Goal: Information Seeking & Learning: Learn about a topic

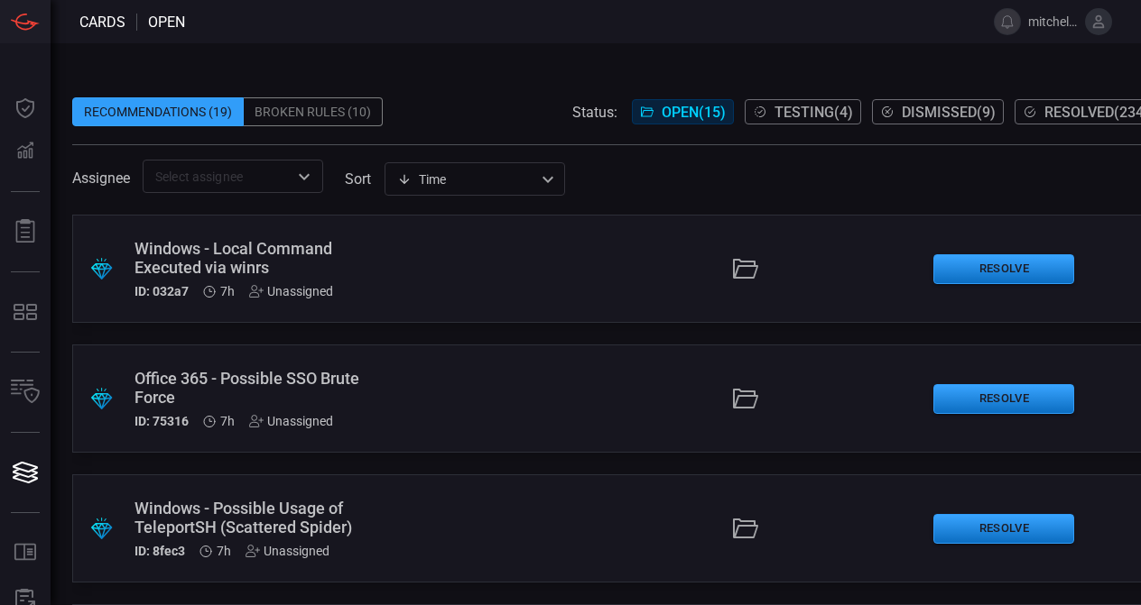
click at [439, 94] on span at bounding box center [614, 83] width 1085 height 27
click at [785, 99] on button "Testing ( 4 )" at bounding box center [802, 111] width 116 height 25
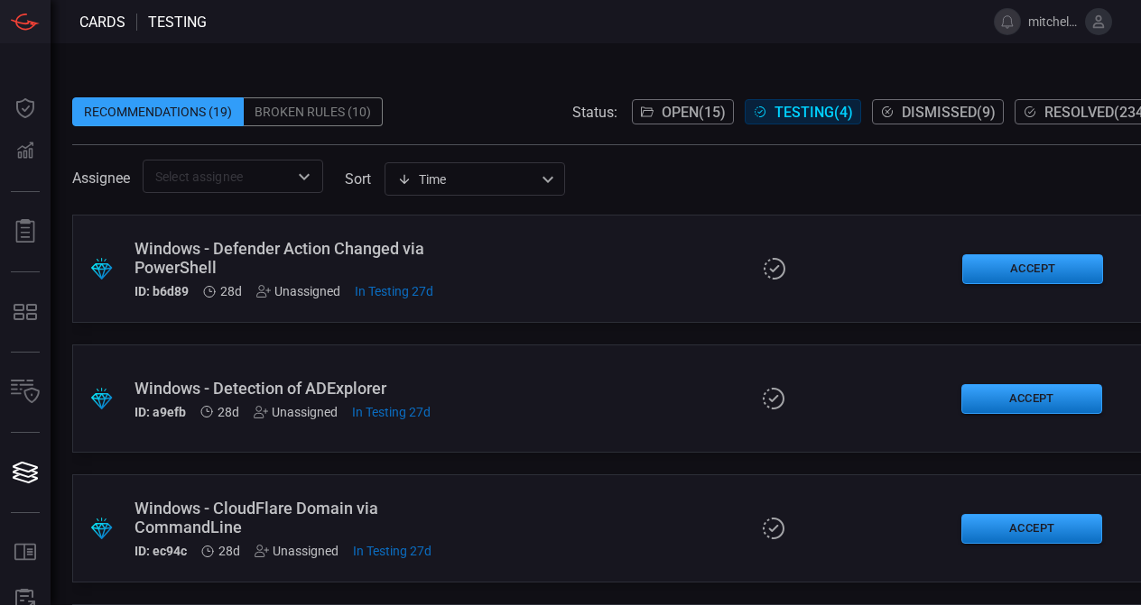
click at [371, 291] on span "In Testing 27d" at bounding box center [394, 291] width 79 height 14
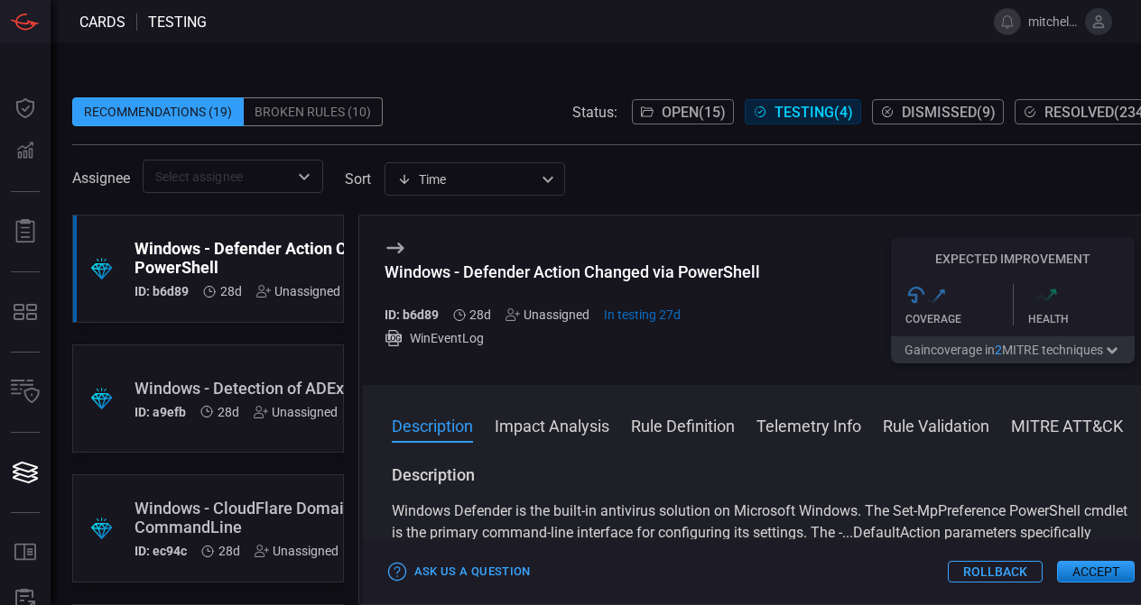
click at [398, 244] on icon at bounding box center [394, 248] width 17 height 11
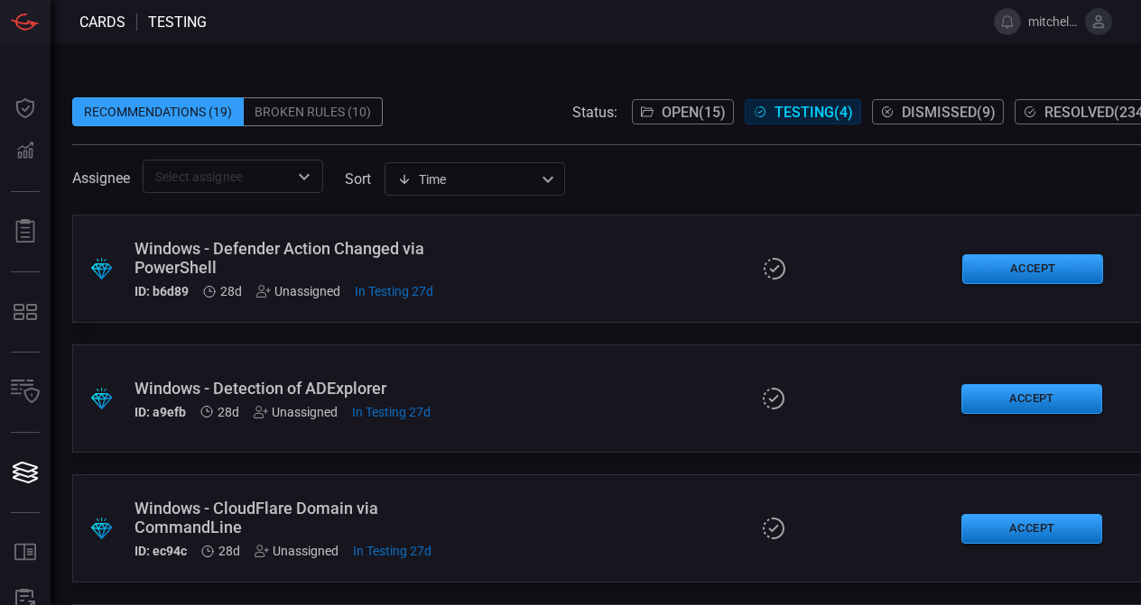
click at [655, 331] on div ".suggested_cards_icon{fill:url(#suggested_cards_icon);} Windows - Defender Acti…" at bounding box center [614, 410] width 1085 height 391
click at [364, 263] on div "Windows - Defender Action Changed via PowerShell" at bounding box center [283, 258] width 299 height 38
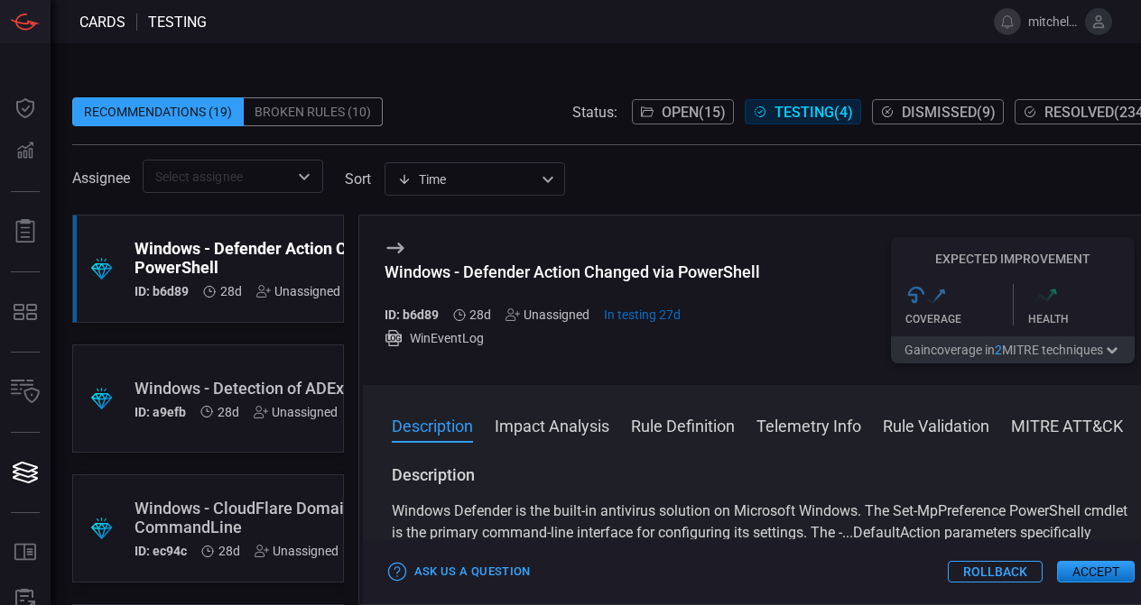
click at [561, 427] on button "Impact Analysis" at bounding box center [551, 425] width 115 height 22
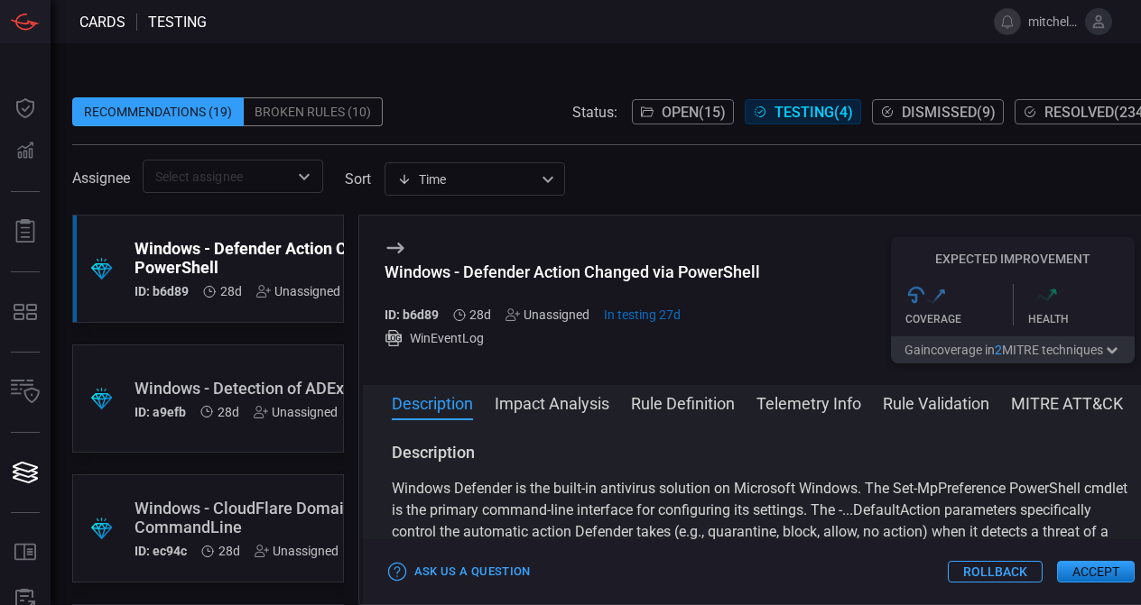
click at [774, 117] on span "Testing ( 4 )" at bounding box center [813, 112] width 79 height 17
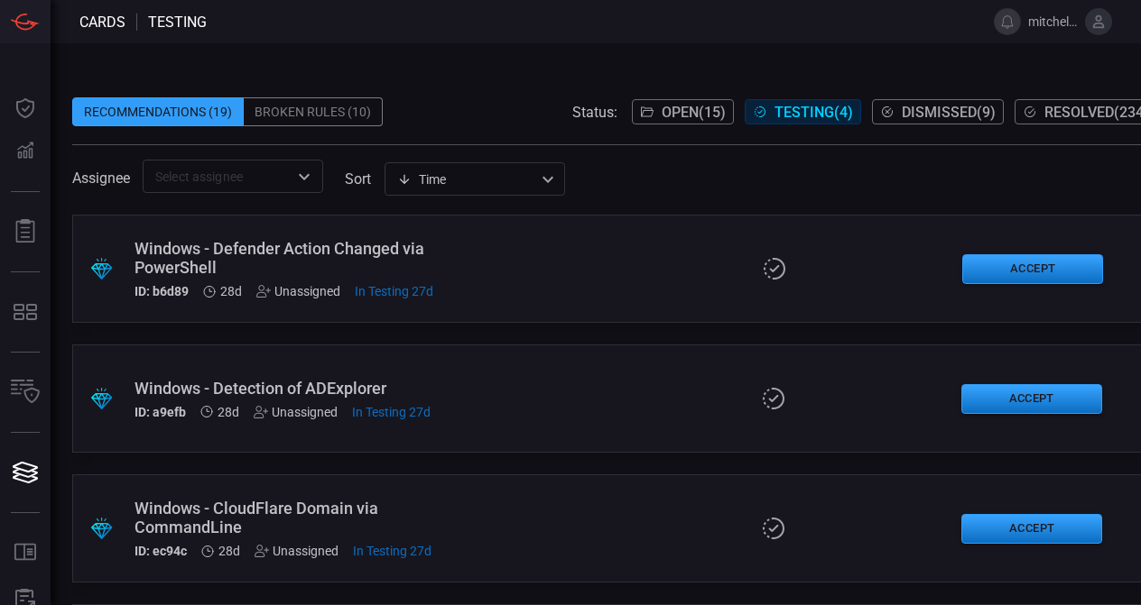
click at [461, 369] on div ".suggested_cards_icon{fill:url(#suggested_cards_icon);} Windows - Detection of …" at bounding box center [614, 399] width 1085 height 108
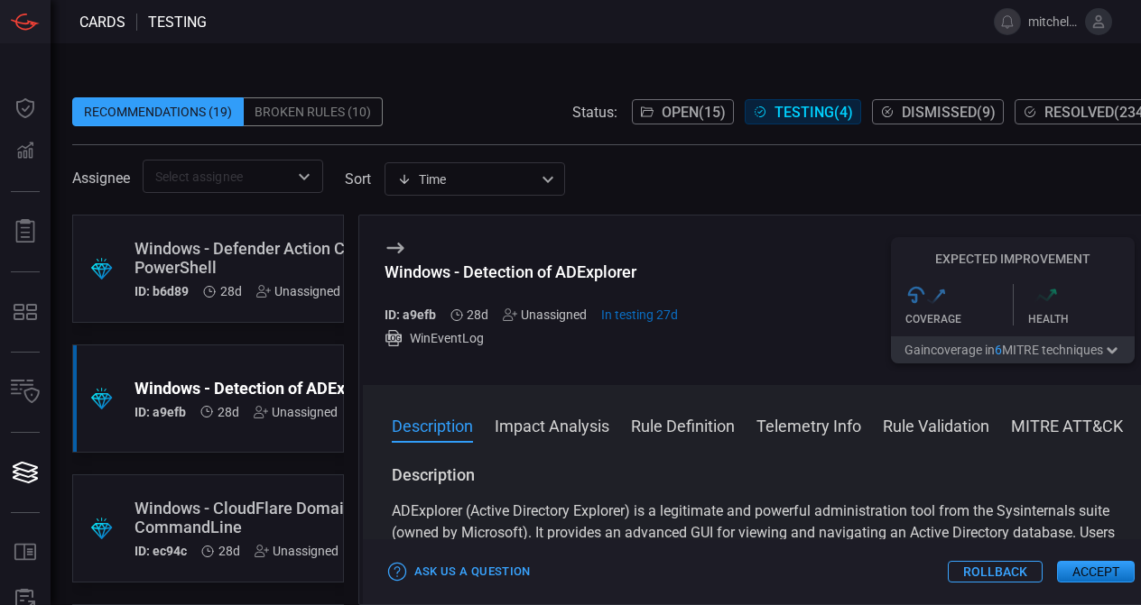
click at [556, 420] on button "Impact Analysis" at bounding box center [551, 425] width 115 height 22
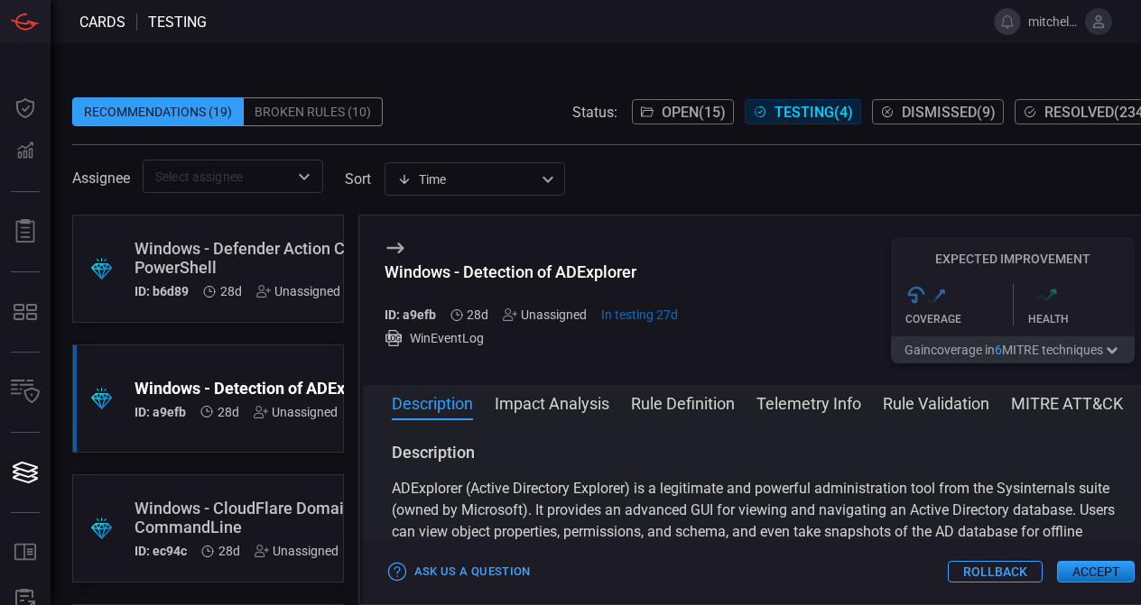
click at [784, 111] on span "Testing ( 4 )" at bounding box center [813, 112] width 79 height 17
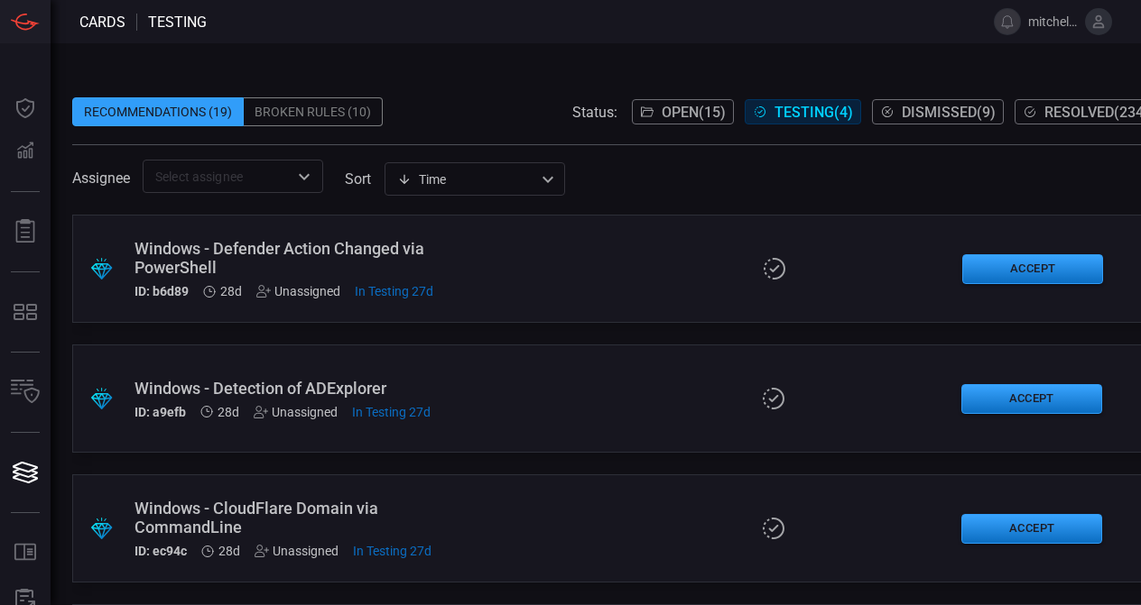
click at [679, 98] on div "Status: Open ( 15 ) Testing ( 4 ) Dismissed ( 9 ) Resolved ( 234 )" at bounding box center [864, 111] width 585 height 29
click at [680, 104] on span "Open ( 15 )" at bounding box center [693, 112] width 64 height 17
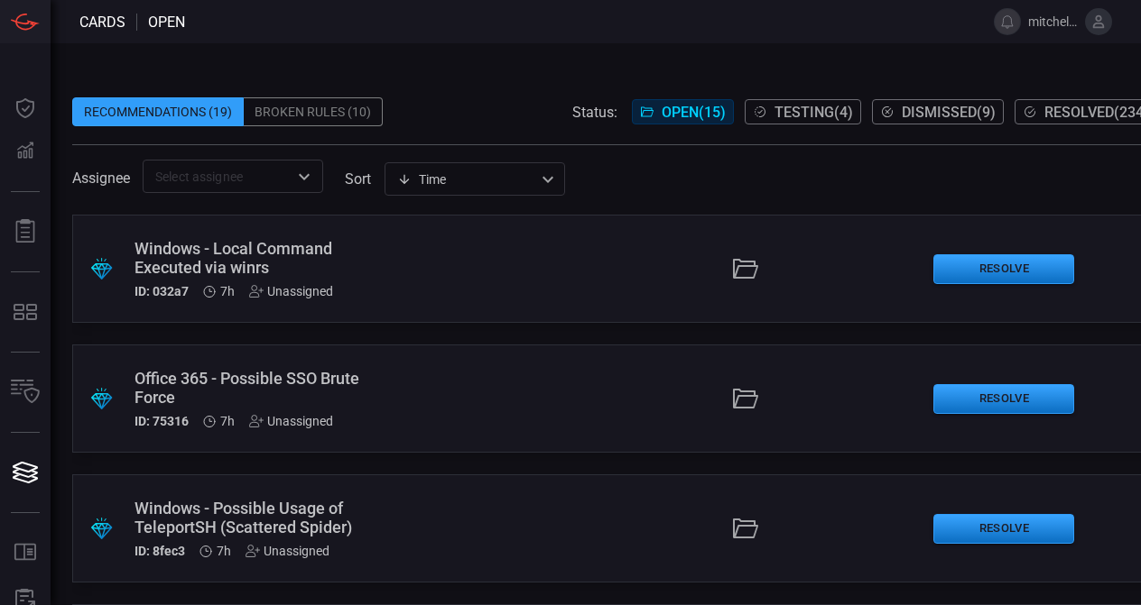
click at [572, 270] on div at bounding box center [745, 268] width 346 height 29
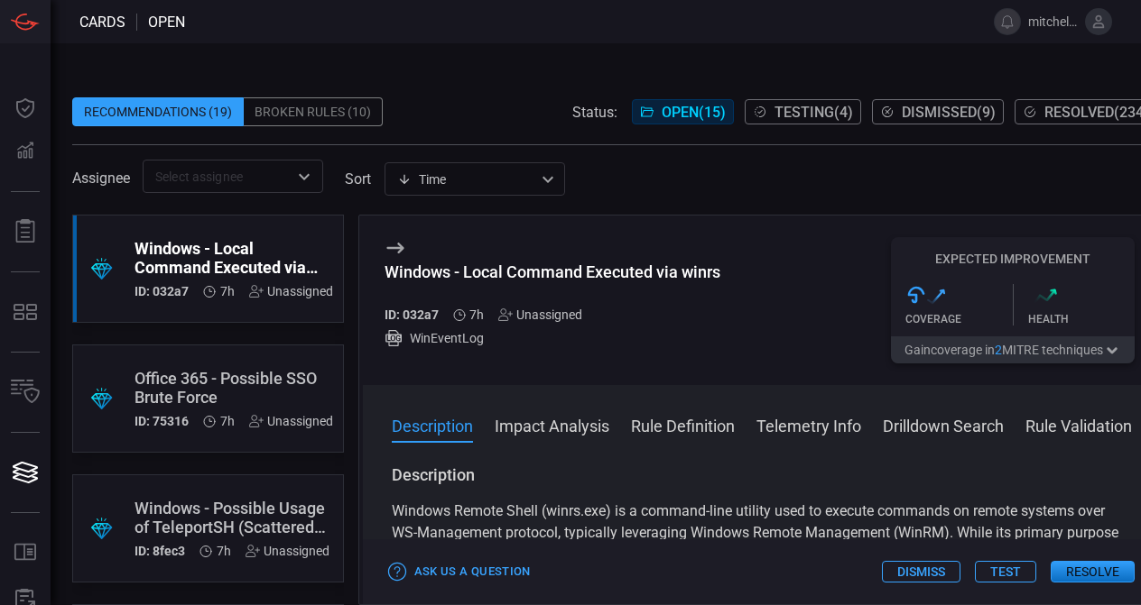
click at [673, 113] on span "Open ( 15 )" at bounding box center [693, 112] width 64 height 17
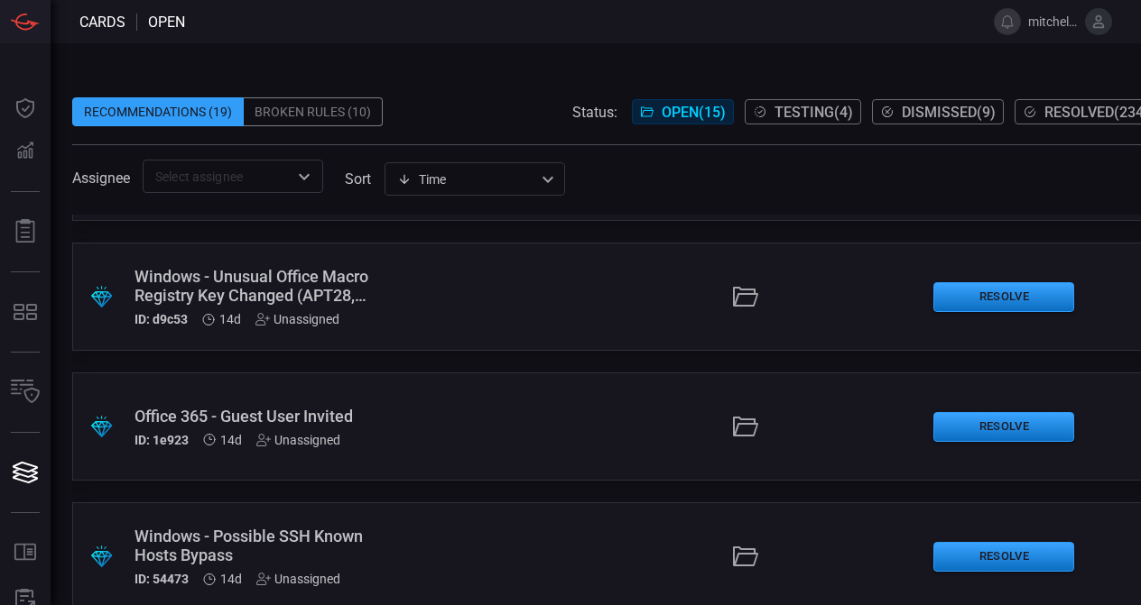
scroll to position [1013, 0]
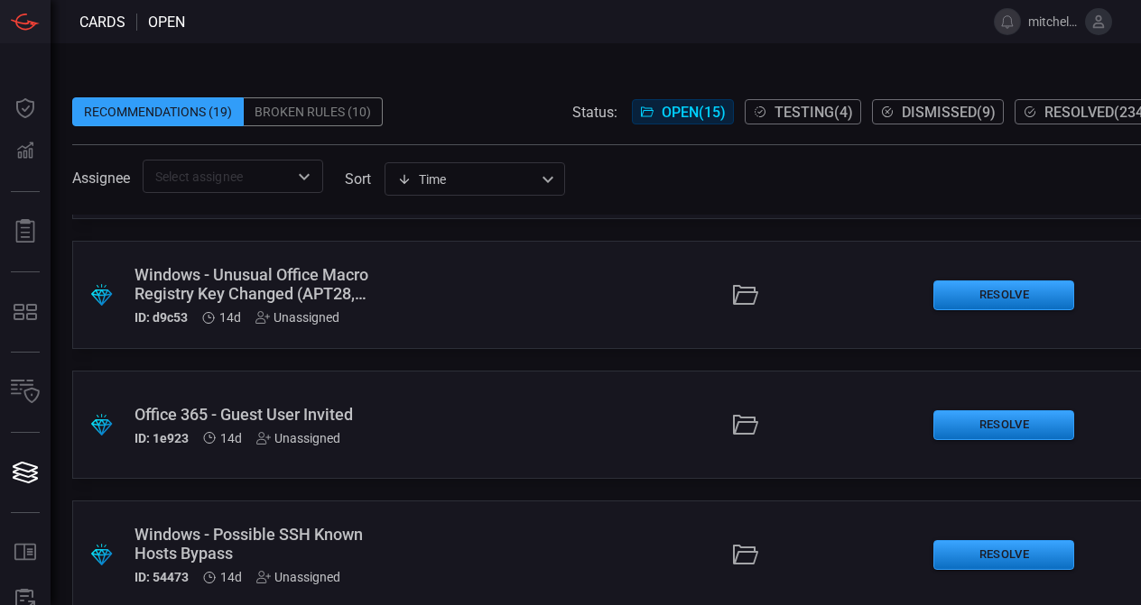
click at [494, 418] on div ".suggested_cards_icon{fill:url(#suggested_cards_icon);} Office 365 - Guest User…" at bounding box center [614, 425] width 1085 height 108
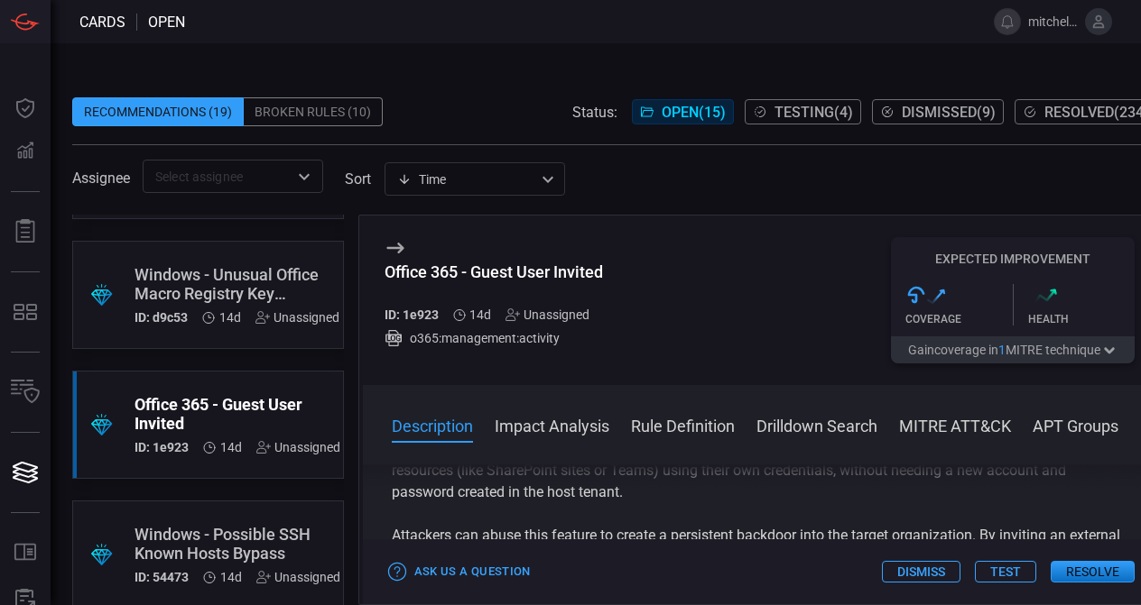
scroll to position [106, 0]
click at [801, 107] on span "Testing ( 4 )" at bounding box center [813, 112] width 79 height 17
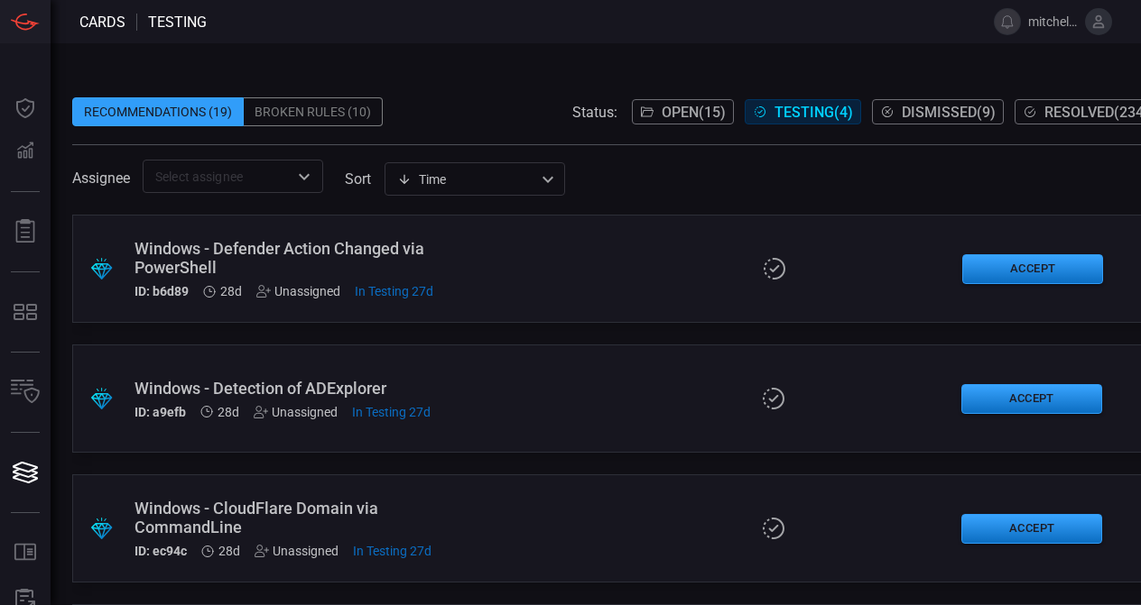
click at [664, 116] on span "Open ( 15 )" at bounding box center [693, 112] width 64 height 17
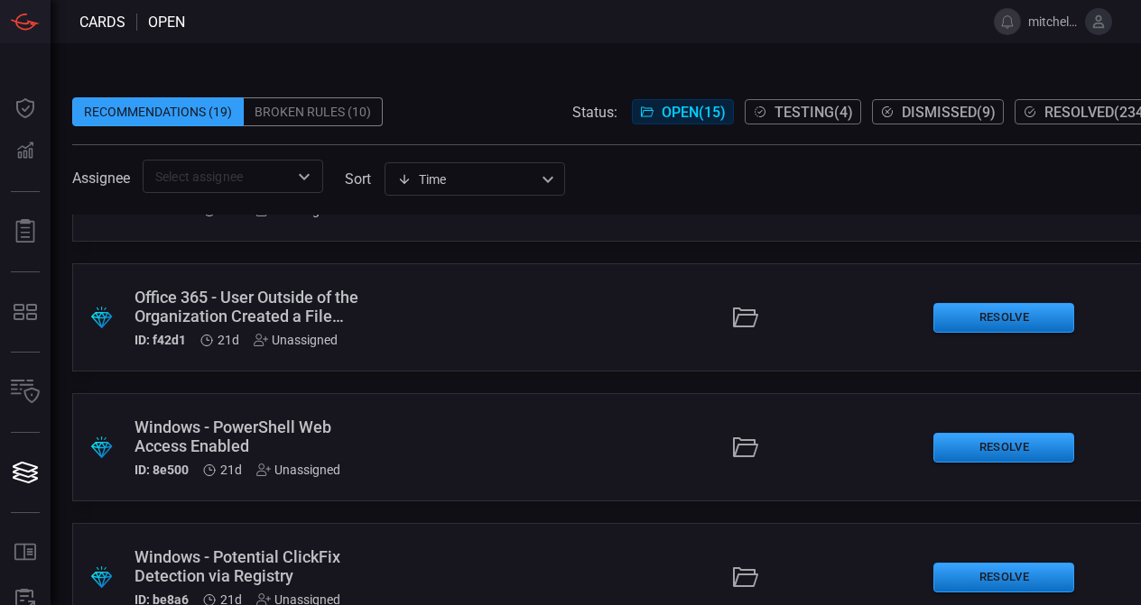
scroll to position [1572, 0]
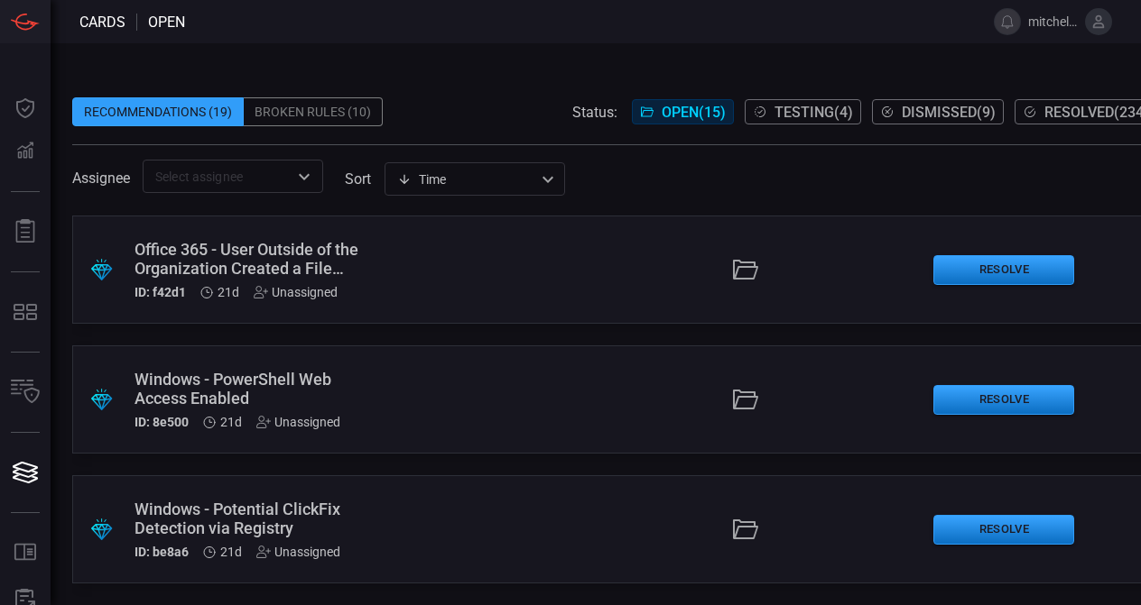
click at [503, 118] on div "Recommendations (19) Broken Rules (10) Status: Open ( 15 ) Testing ( 4 ) Dismis…" at bounding box center [614, 111] width 1085 height 29
click at [503, 115] on div "Recommendations (19) Broken Rules (10) Status: Open ( 15 ) Testing ( 4 ) Dismis…" at bounding box center [614, 111] width 1085 height 29
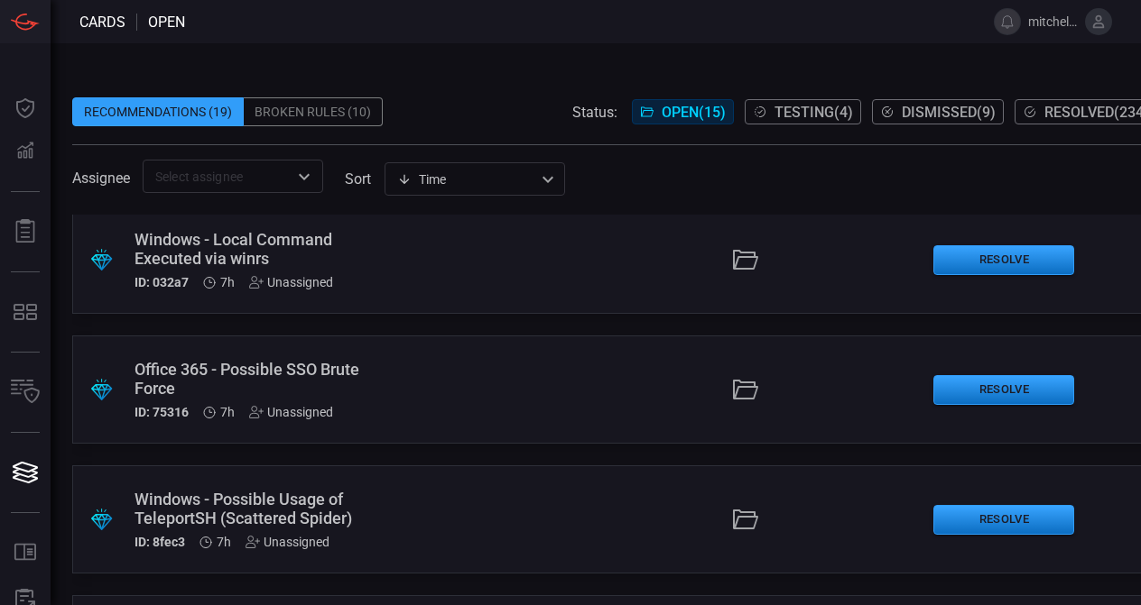
scroll to position [0, 0]
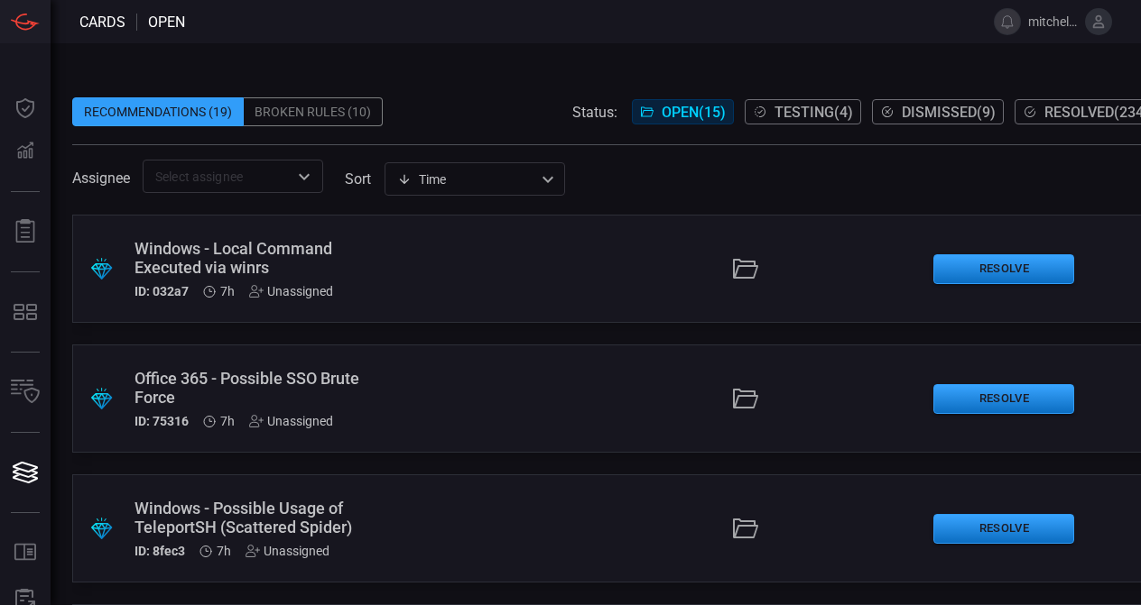
click at [396, 339] on div ".suggested_cards_icon{fill:url(#suggested_cards_icon);} Windows - Local Command…" at bounding box center [614, 410] width 1085 height 391
click at [56, 343] on div "Recommendations (19) Broken Rules (10) Status: Open ( 15 ) Testing ( 4 ) Dismis…" at bounding box center [616, 324] width 1131 height 562
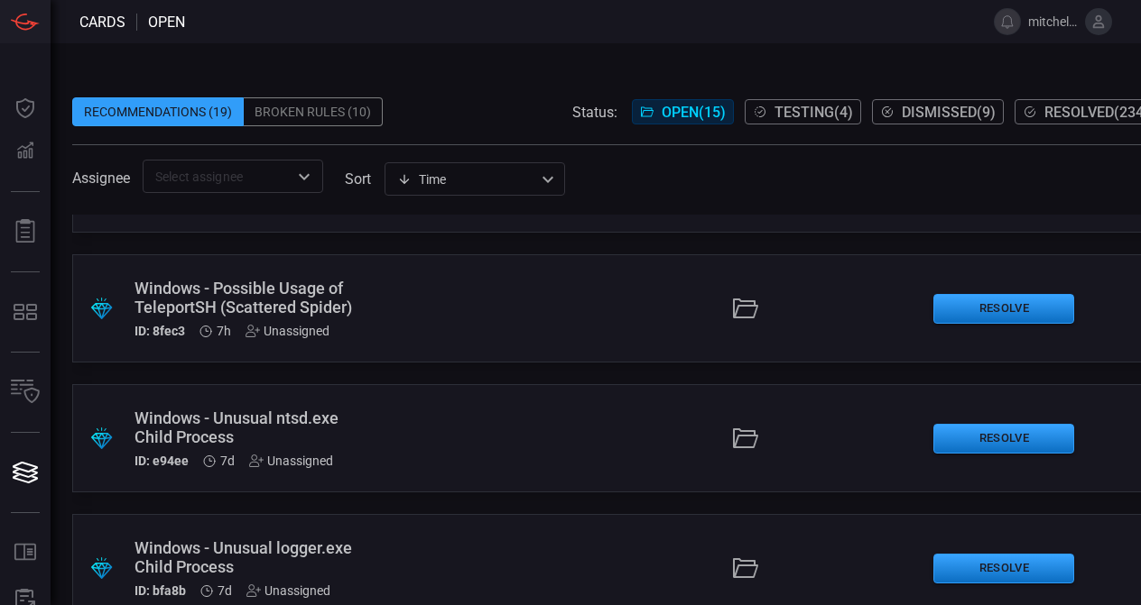
scroll to position [223, 0]
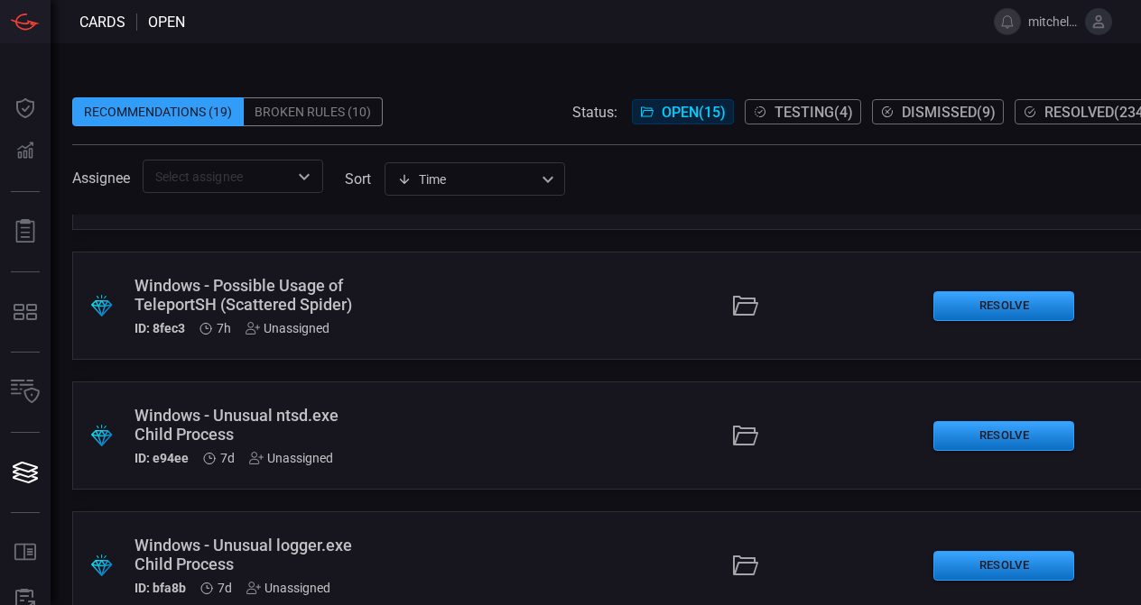
click at [356, 294] on div "Windows - Possible Usage of TeleportSH (Scattered Spider)" at bounding box center [254, 295] width 241 height 38
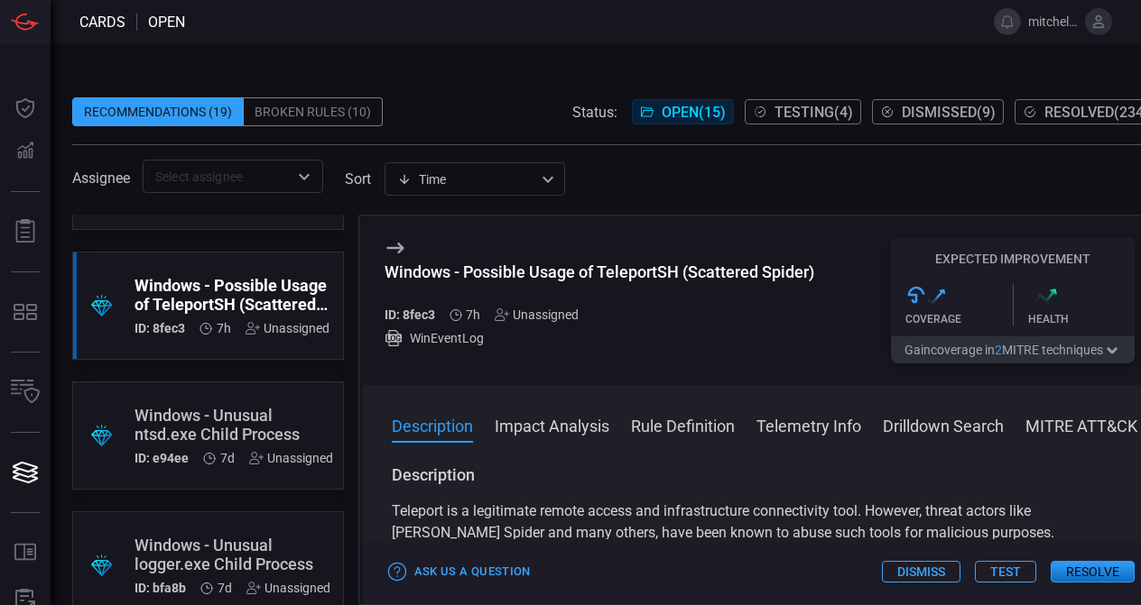
scroll to position [0, 42]
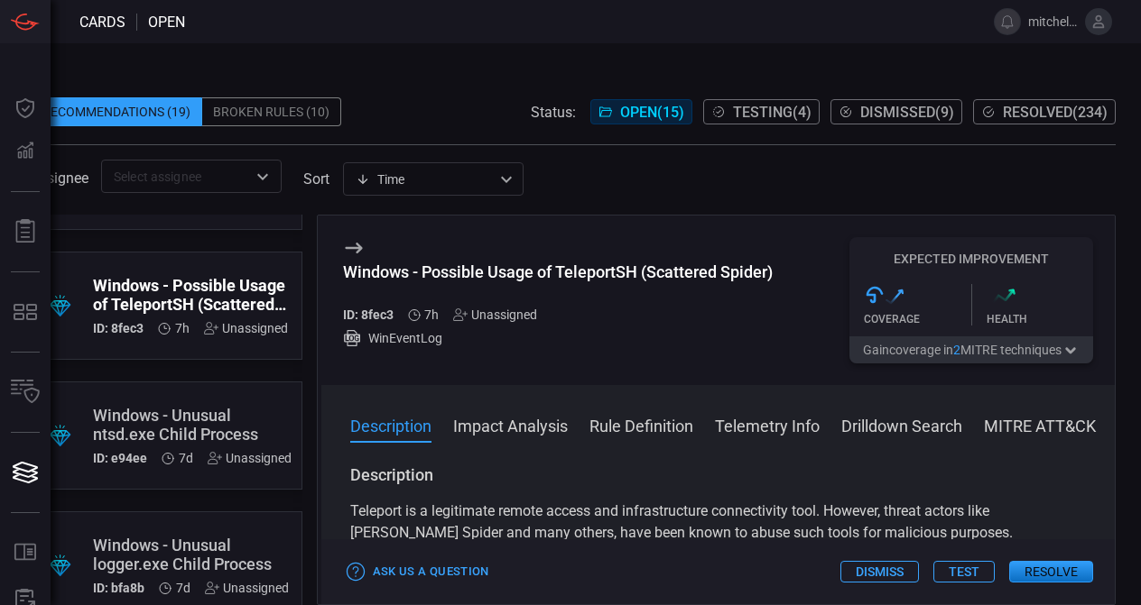
click at [616, 425] on button "Rule Definition" at bounding box center [641, 425] width 104 height 22
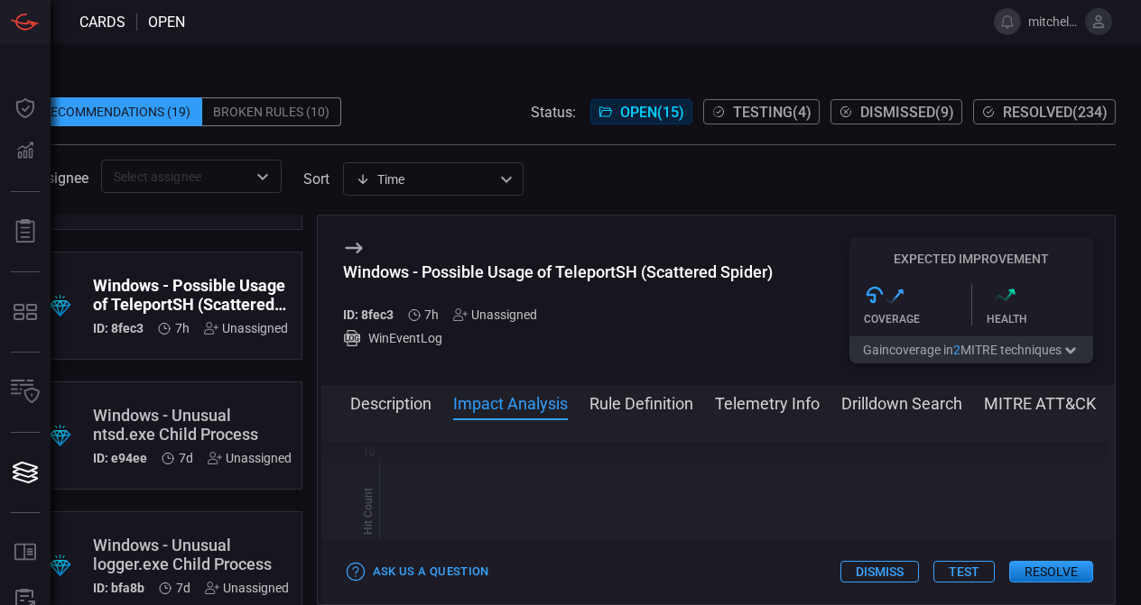
scroll to position [0, 0]
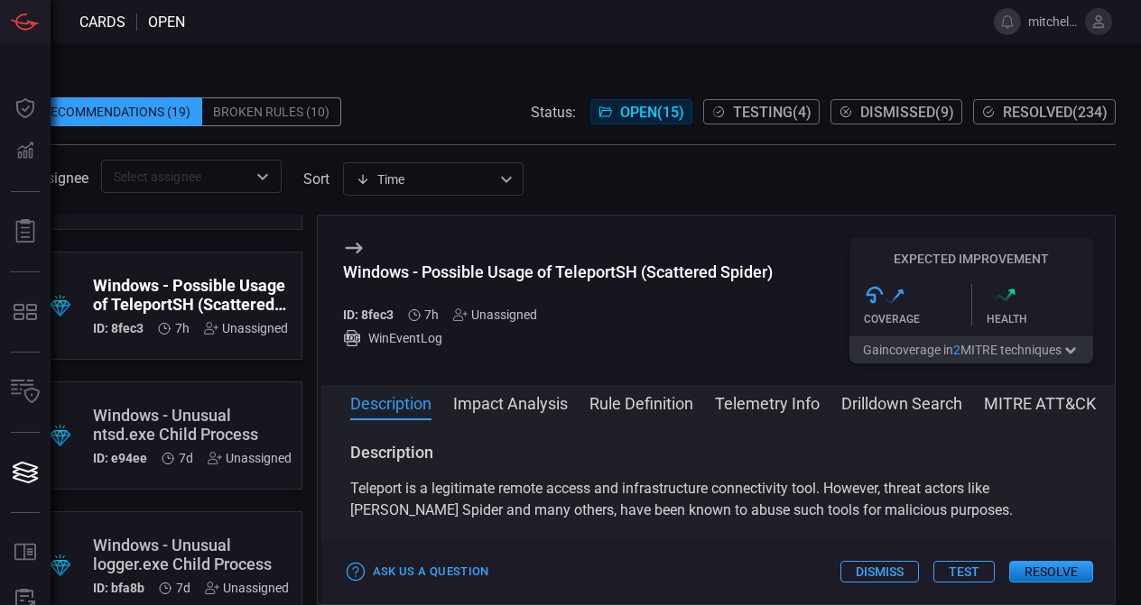
click at [604, 239] on div "Windows - Possible Usage of TeleportSH (Scattered Spider) ID: 8fec3 7h Unassign…" at bounding box center [557, 300] width 429 height 126
click at [774, 115] on span "Testing ( 4 )" at bounding box center [772, 112] width 79 height 17
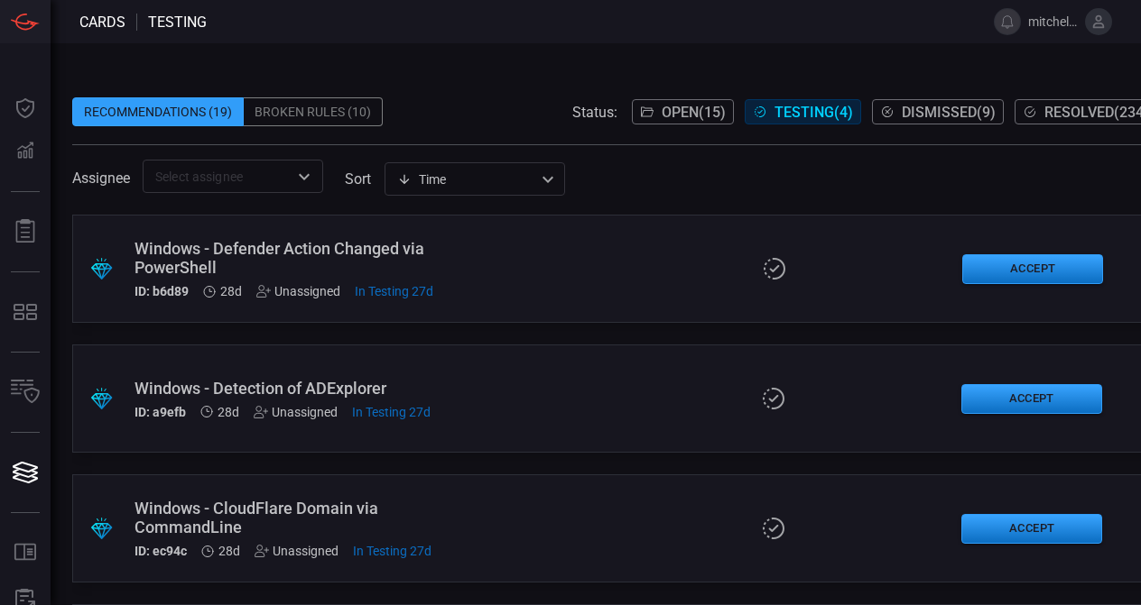
click at [416, 329] on div ".suggested_cards_icon{fill:url(#suggested_cards_icon);} Windows - Defender Acti…" at bounding box center [614, 410] width 1085 height 391
click at [1036, 256] on button "Accept" at bounding box center [1032, 269] width 141 height 30
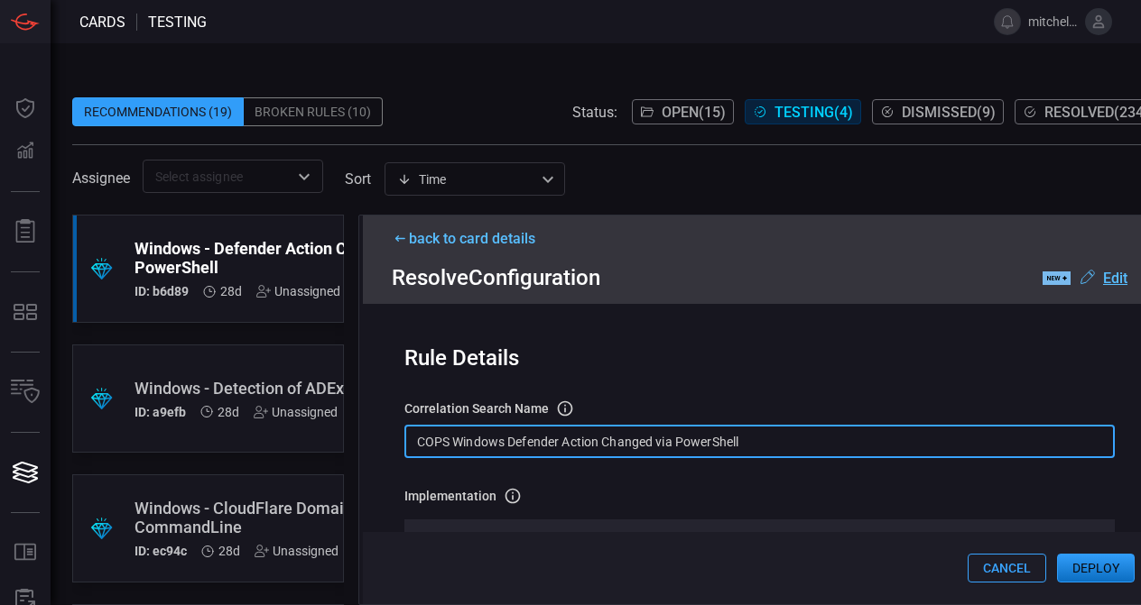
click at [486, 441] on input "COPS Windows Defender Action Changed via PowerShell" at bounding box center [759, 441] width 711 height 33
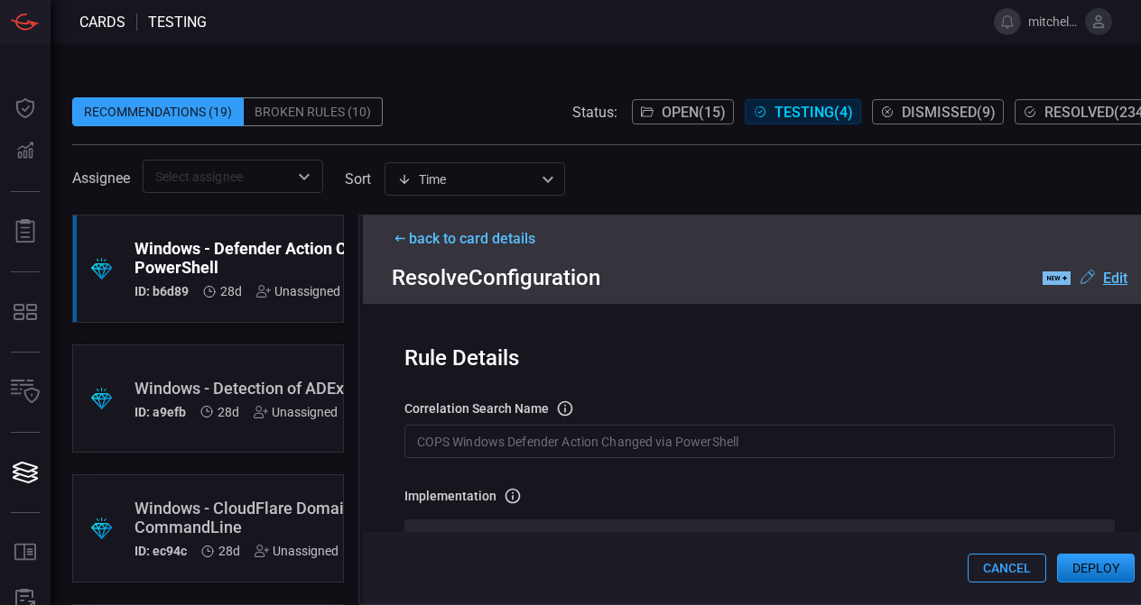
click at [462, 242] on div "back to card details" at bounding box center [760, 238] width 736 height 17
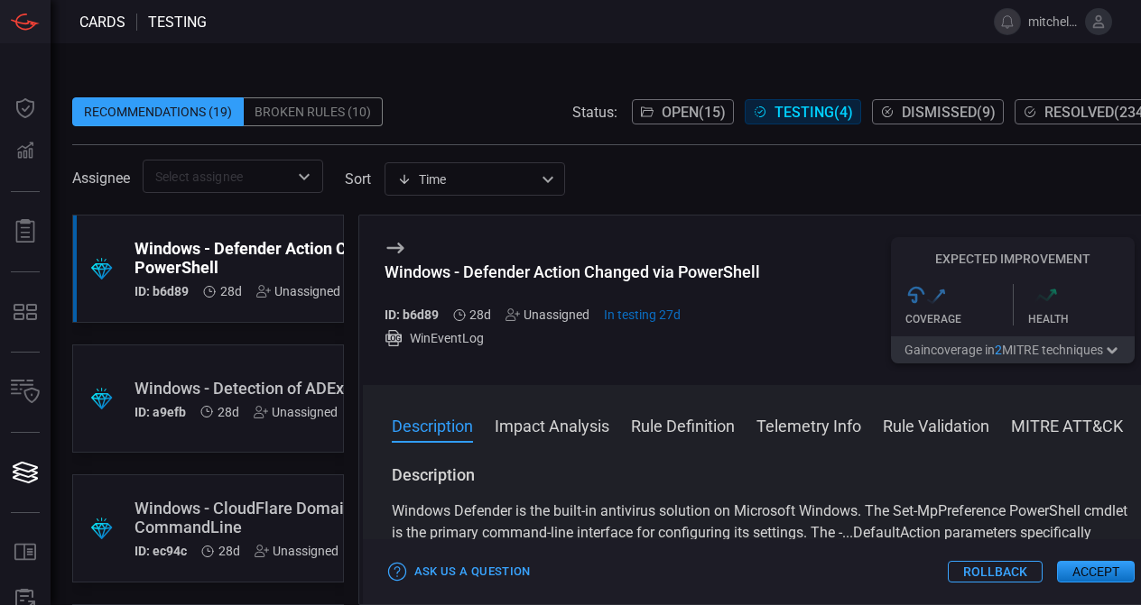
click at [874, 61] on div "Recommendations (19) Broken Rules (10) Status: Open ( 15 ) Testing ( 4 ) Dismis…" at bounding box center [616, 324] width 1131 height 562
